Goal: Use online tool/utility: Use online tool/utility

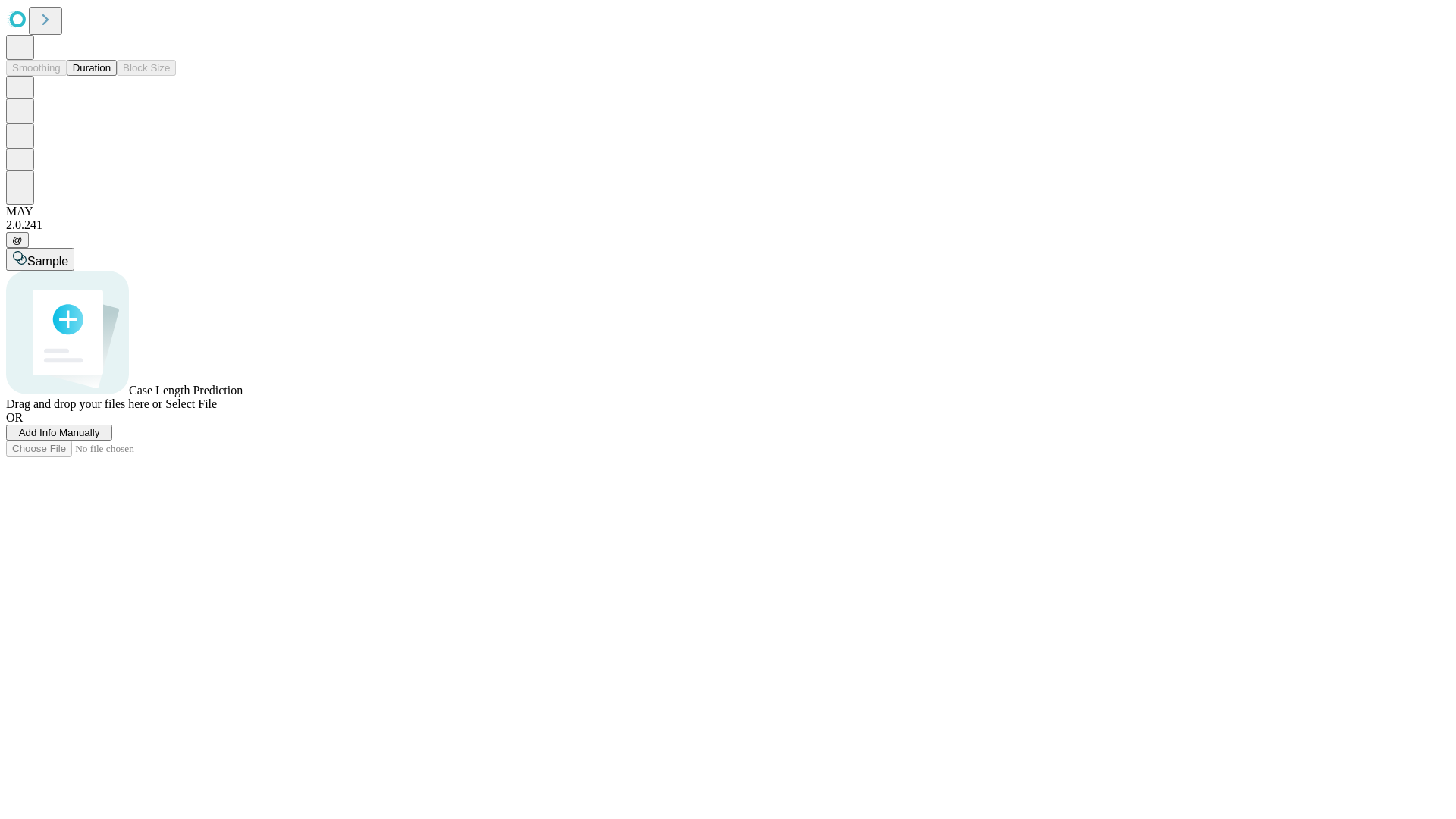
click at [111, 76] on button "Duration" at bounding box center [91, 68] width 50 height 16
click at [100, 438] on span "Add Info Manually" at bounding box center [59, 432] width 81 height 11
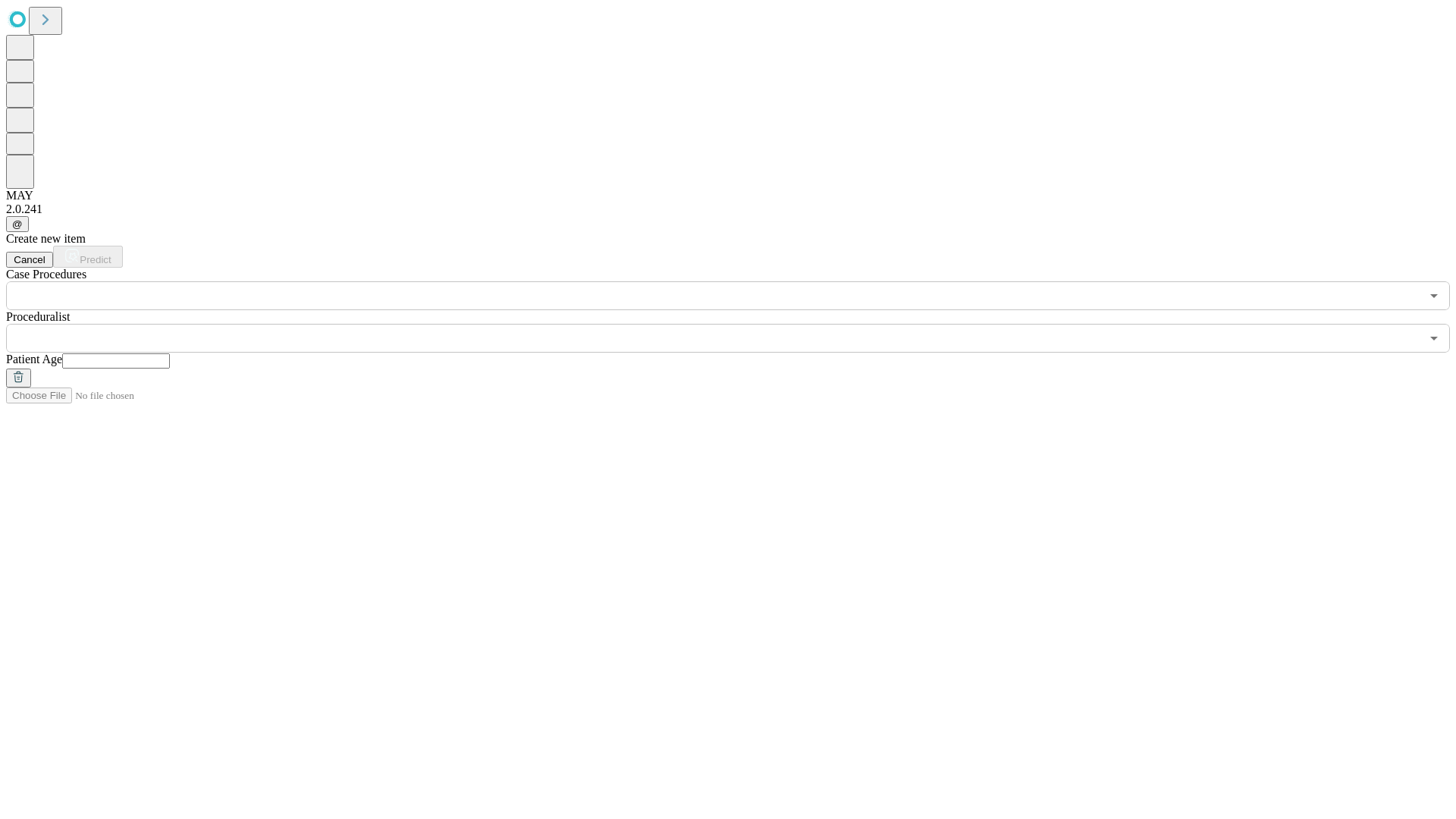
click at [170, 353] on input "text" at bounding box center [115, 360] width 108 height 15
type input "**"
click at [739, 323] on input "text" at bounding box center [714, 337] width 1415 height 29
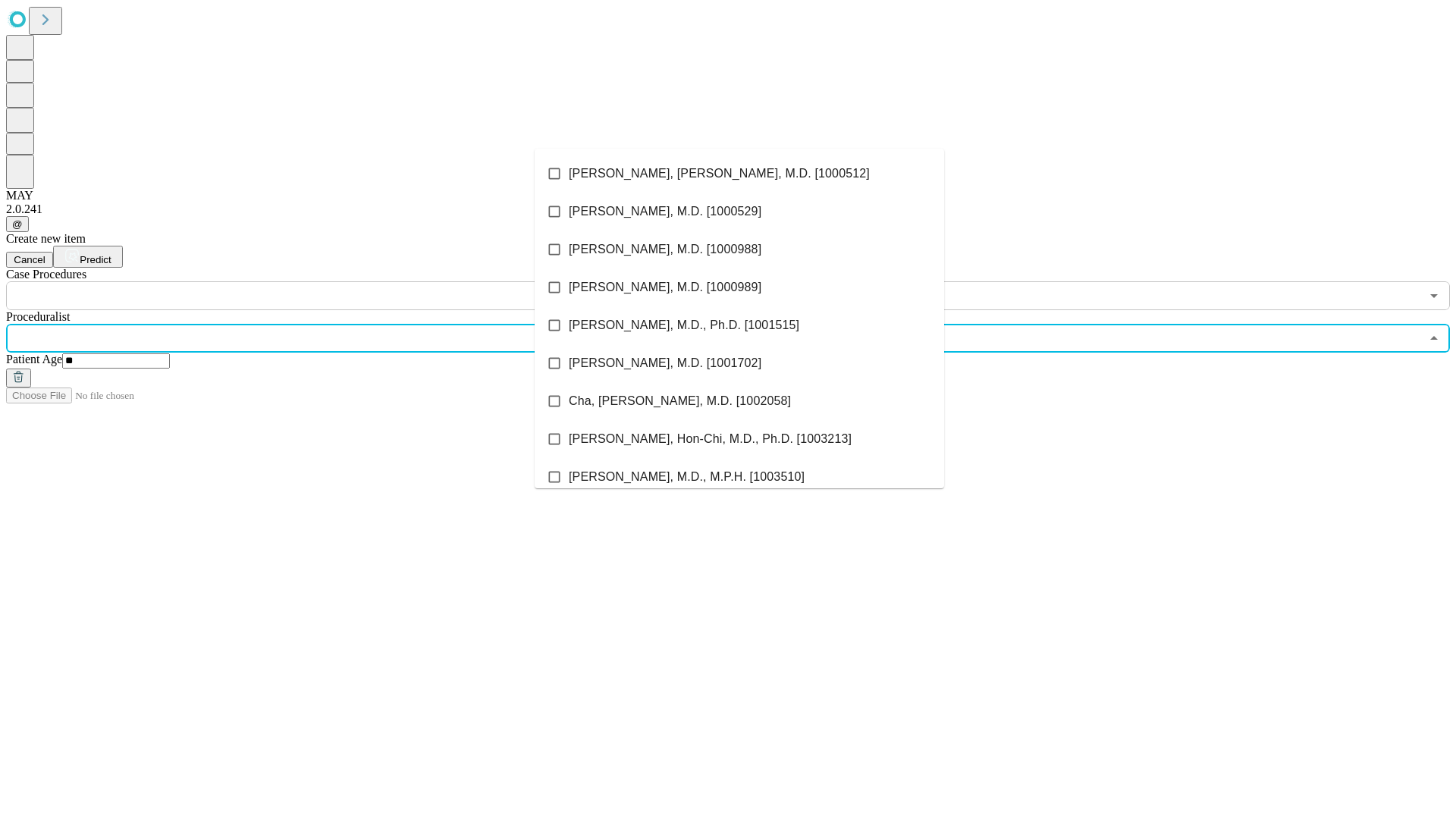
click at [740, 174] on li "[PERSON_NAME], [PERSON_NAME], M.D. [1000512]" at bounding box center [739, 173] width 409 height 38
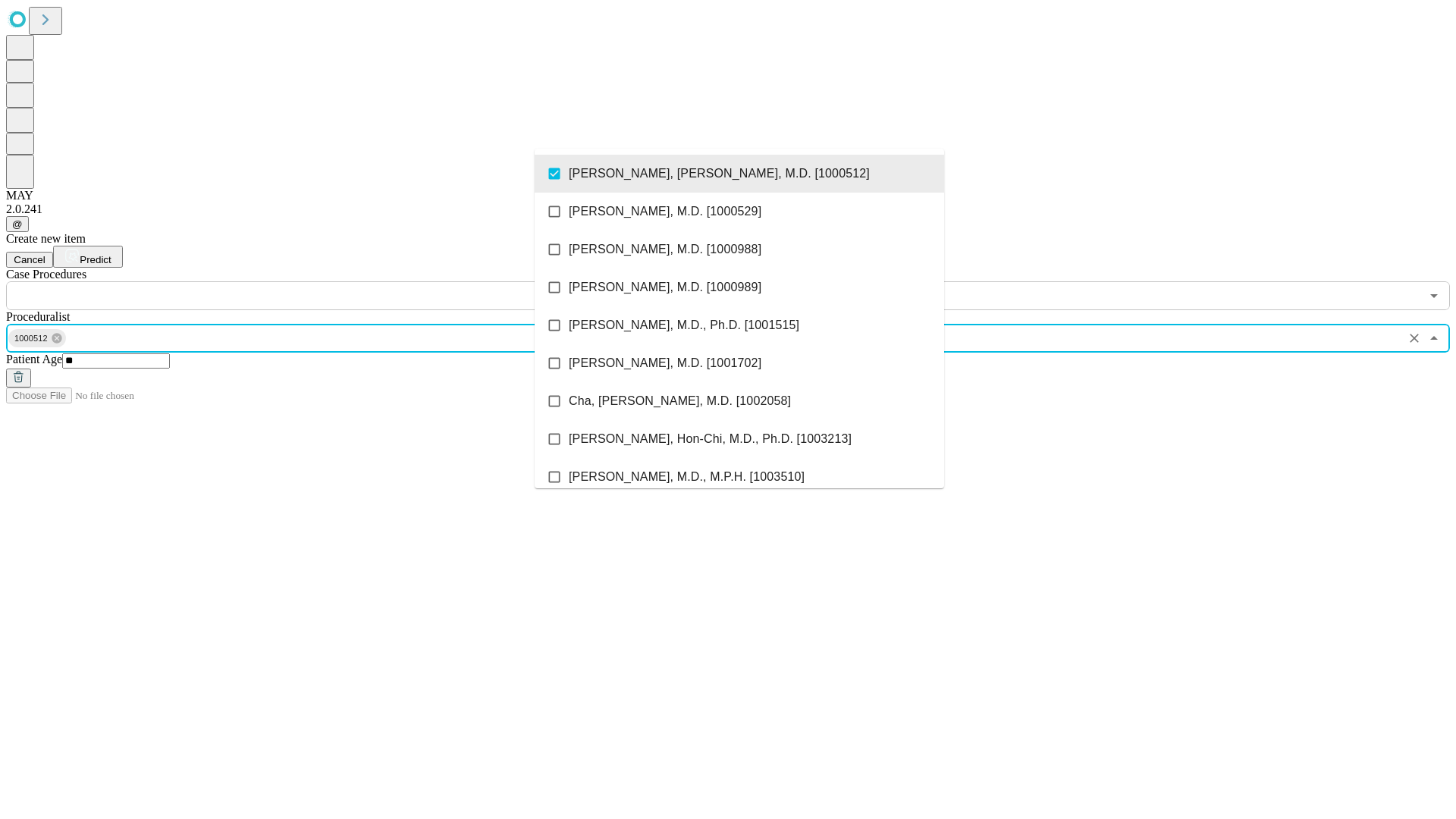
click at [318, 281] on input "text" at bounding box center [714, 295] width 1415 height 29
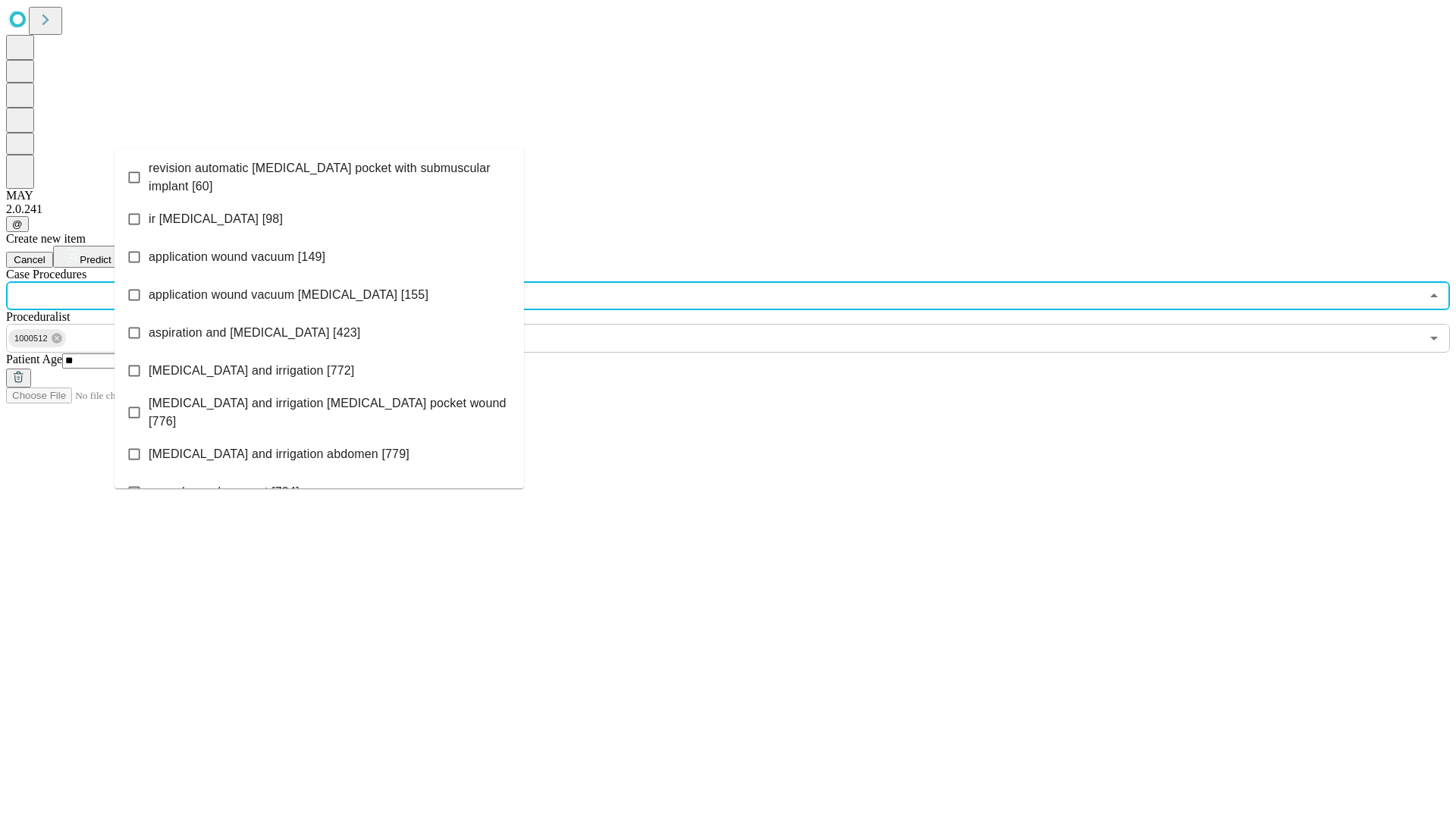
click at [319, 174] on span "revision automatic [MEDICAL_DATA] pocket with submuscular implant [60]" at bounding box center [330, 177] width 363 height 37
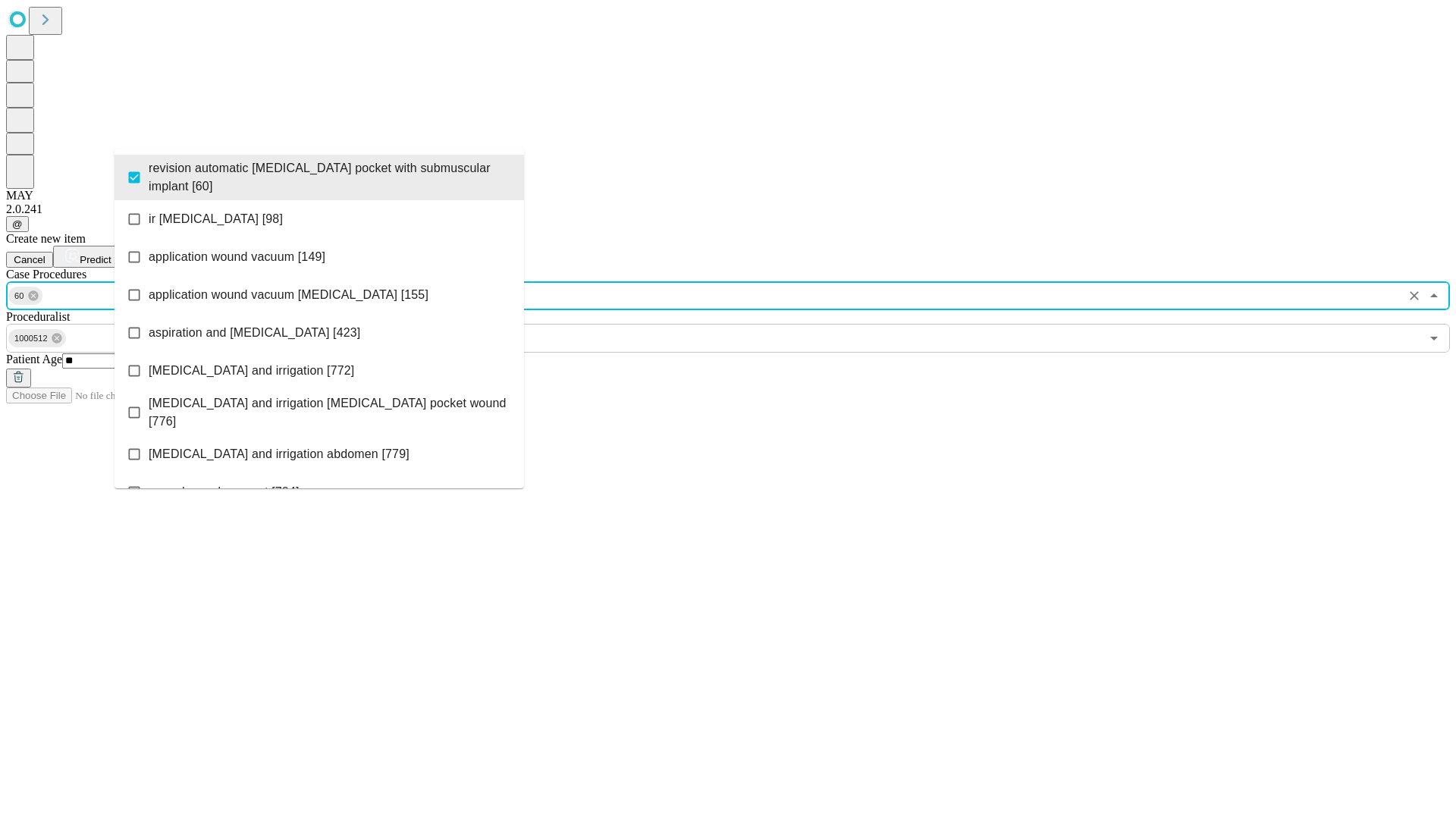
click at [111, 254] on span "Predict" at bounding box center [95, 260] width 31 height 11
